Goal: Information Seeking & Learning: Learn about a topic

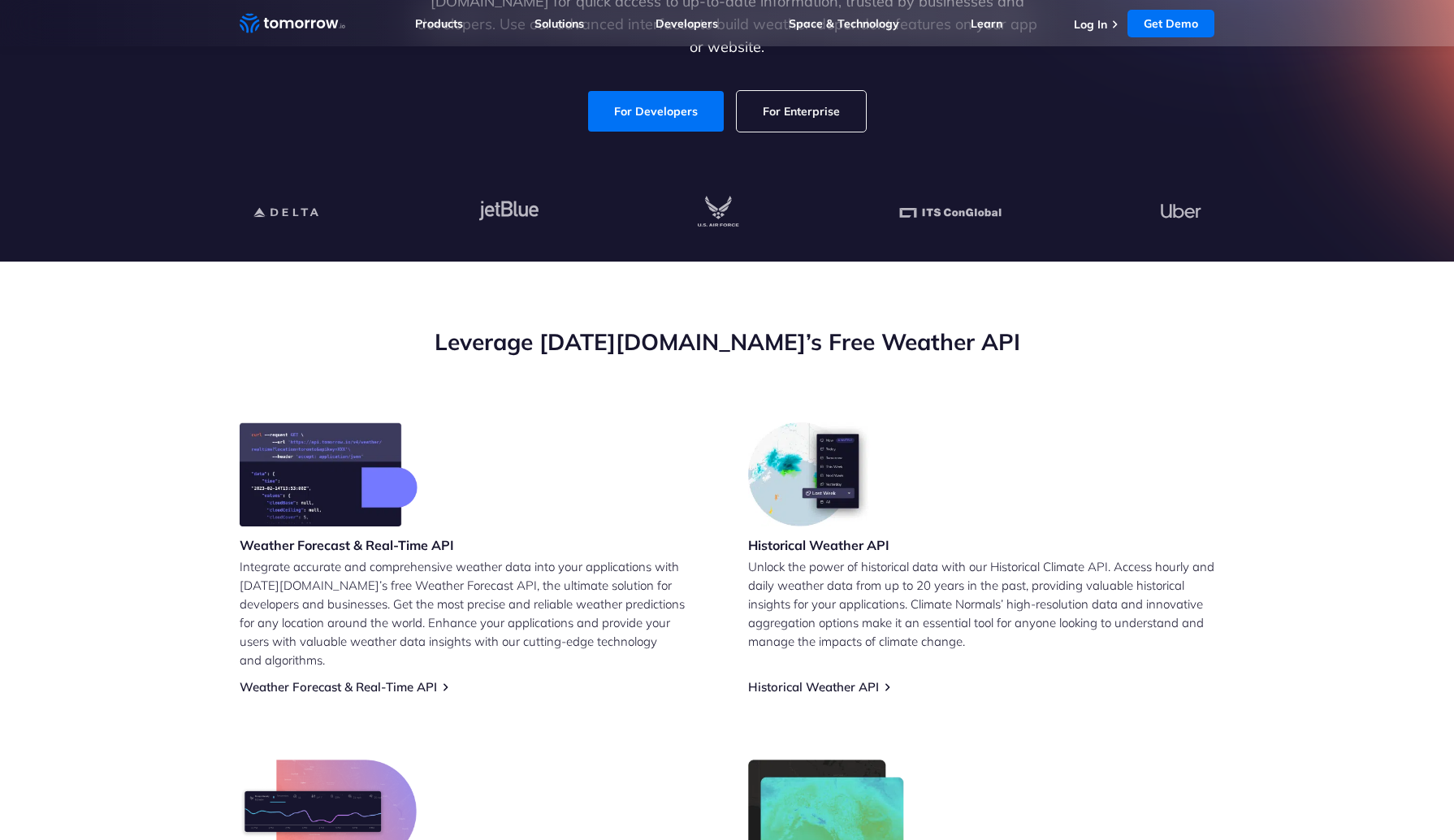
scroll to position [325, 0]
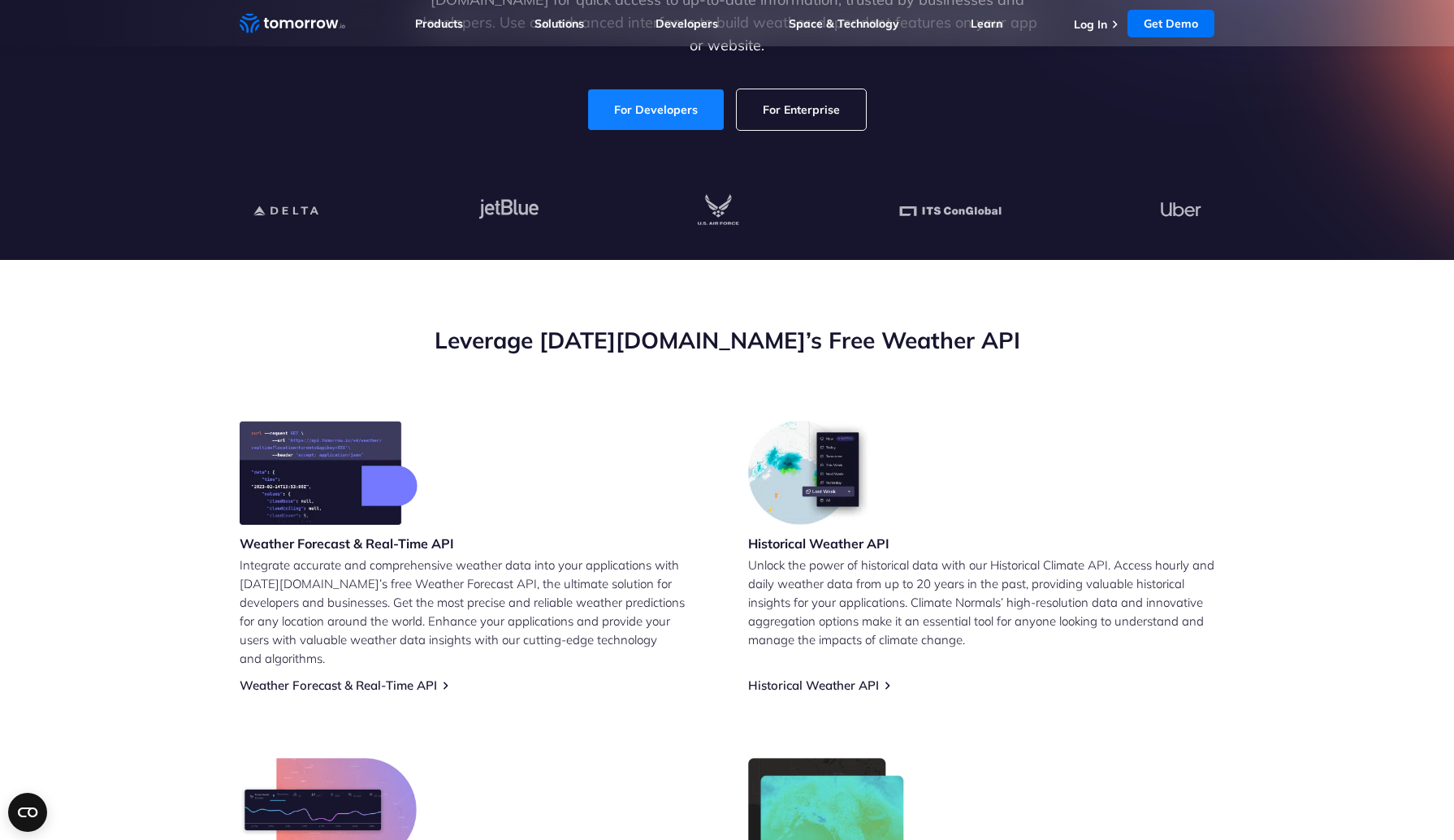
click at [656, 98] on link "For Developers" at bounding box center [656, 110] width 136 height 41
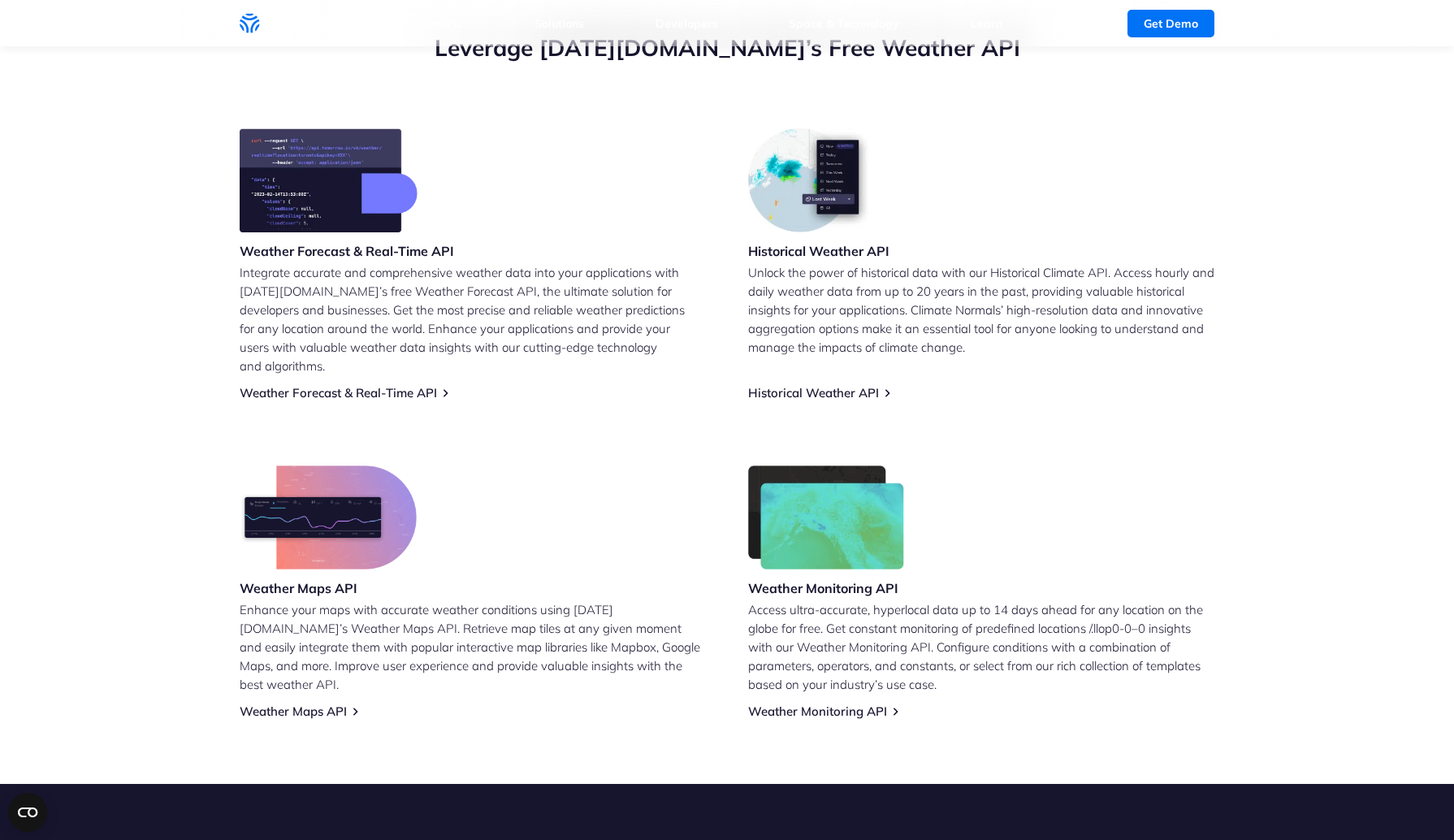
scroll to position [650, 0]
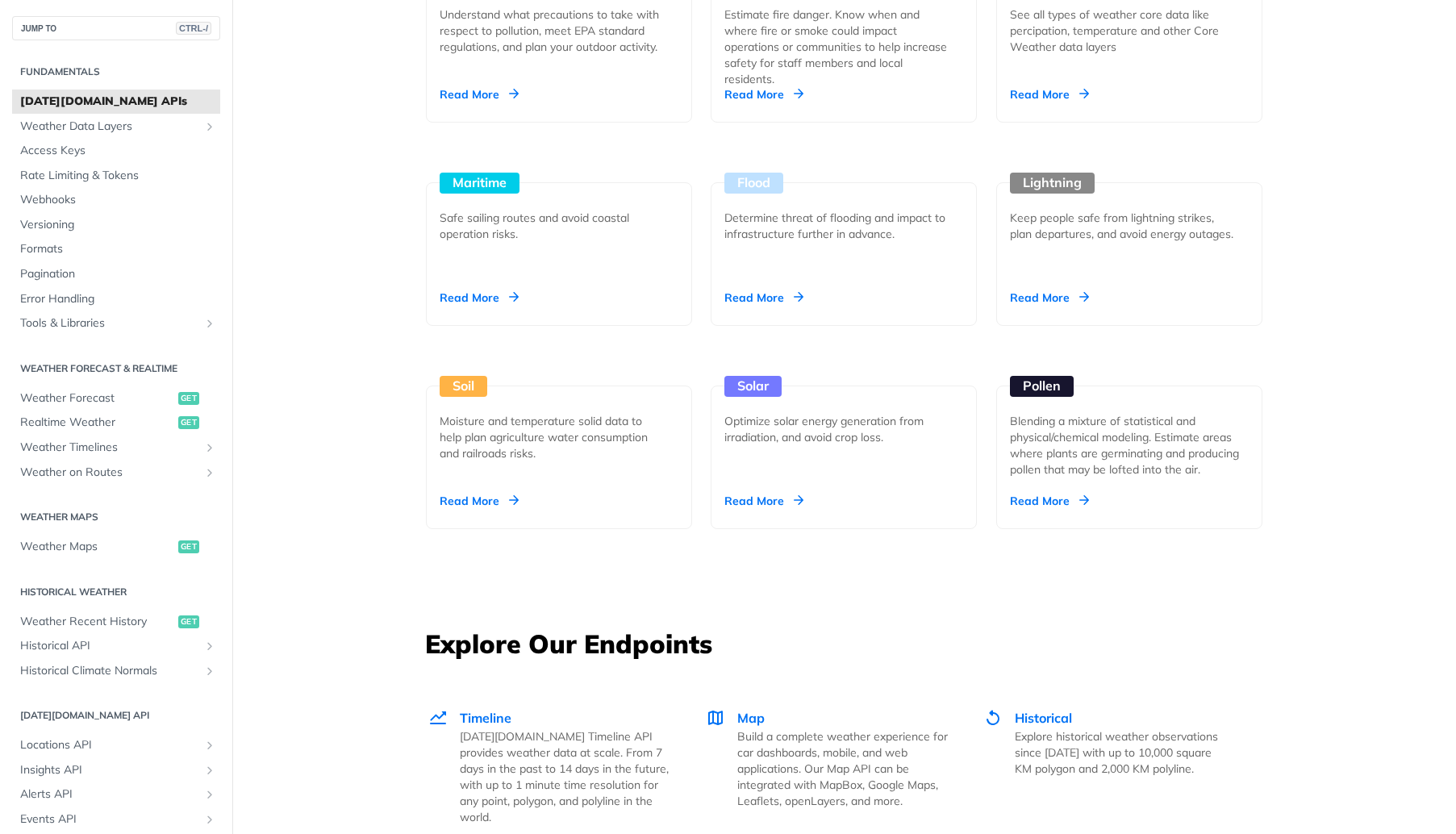
scroll to position [1291, 0]
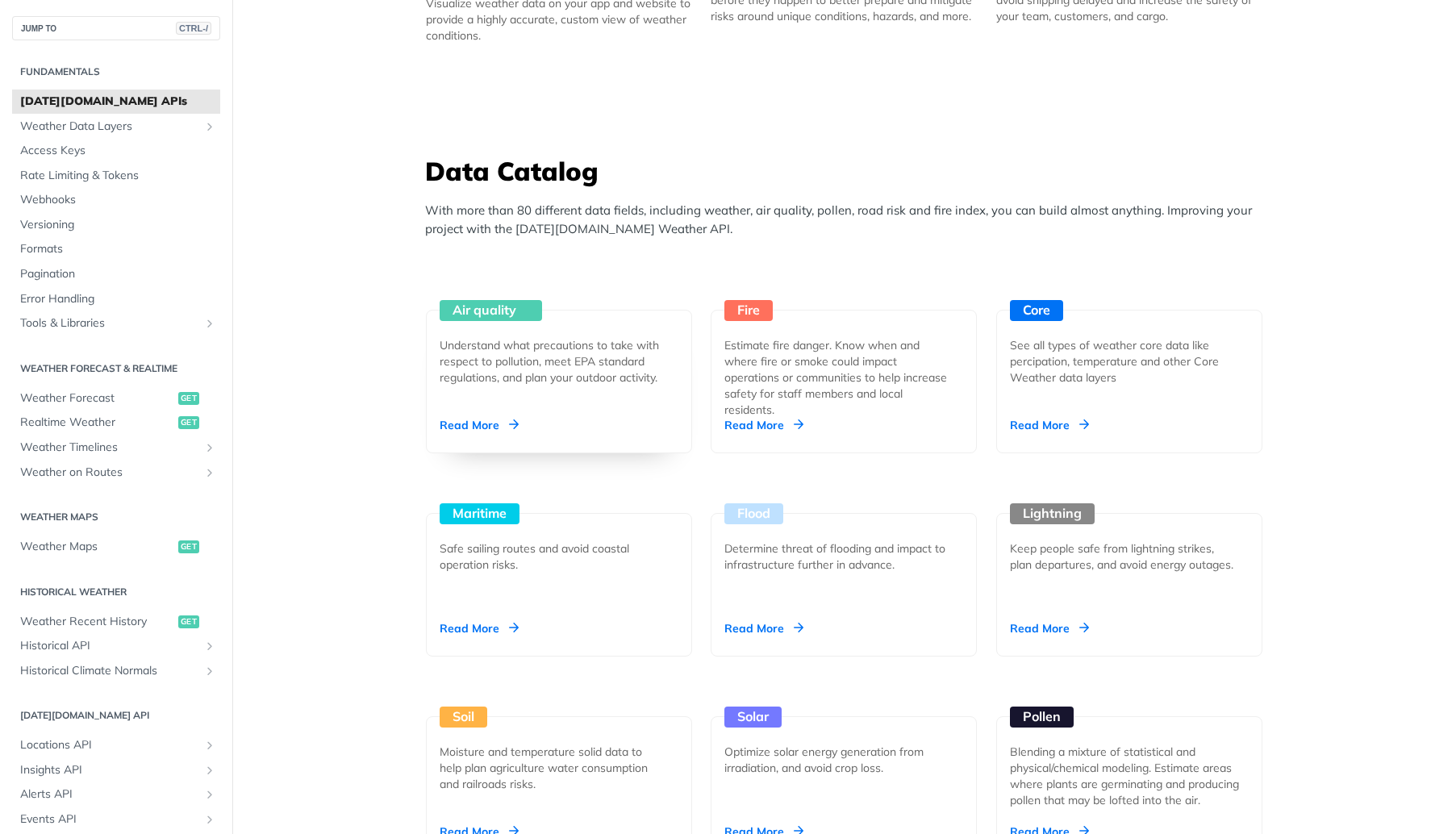
click at [531, 412] on div "Air quality Understand what precautions to take with respect to pollution, meet…" at bounding box center [559, 381] width 267 height 143
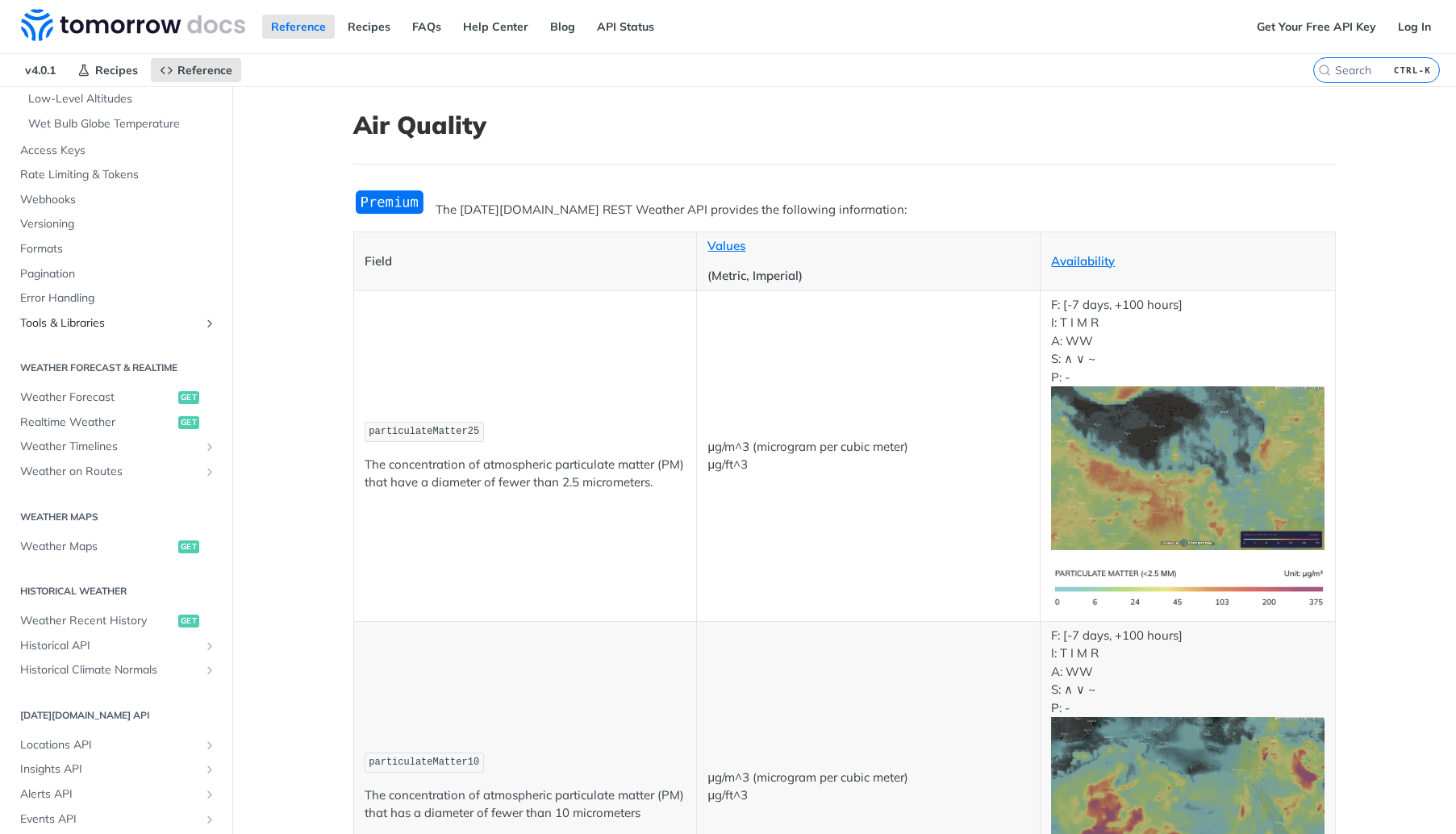
scroll to position [484, 0]
